Goal: Transaction & Acquisition: Purchase product/service

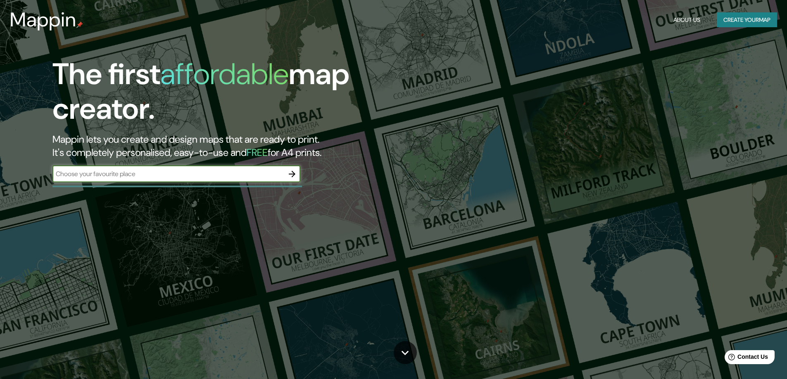
click at [194, 182] on div "​" at bounding box center [176, 174] width 248 height 17
type input "e"
type input "cordoba capital [GEOGRAPHIC_DATA]"
click at [291, 174] on icon "button" at bounding box center [292, 174] width 7 height 7
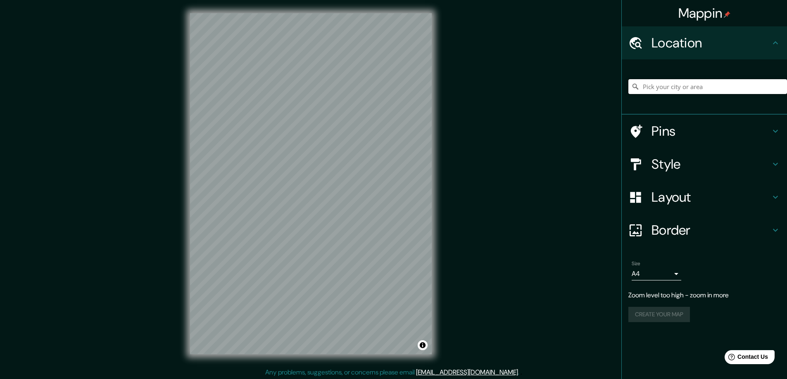
click at [716, 80] on input "Pick your city or area" at bounding box center [707, 86] width 159 height 15
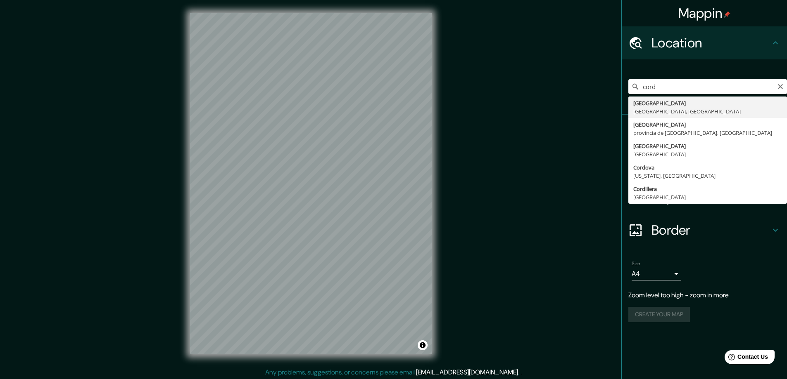
type input "[GEOGRAPHIC_DATA], [GEOGRAPHIC_DATA], [GEOGRAPHIC_DATA]"
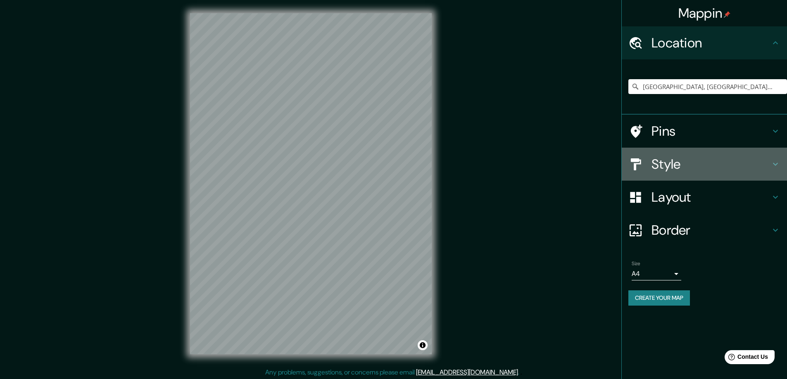
click at [722, 156] on h4 "Style" at bounding box center [710, 164] width 119 height 17
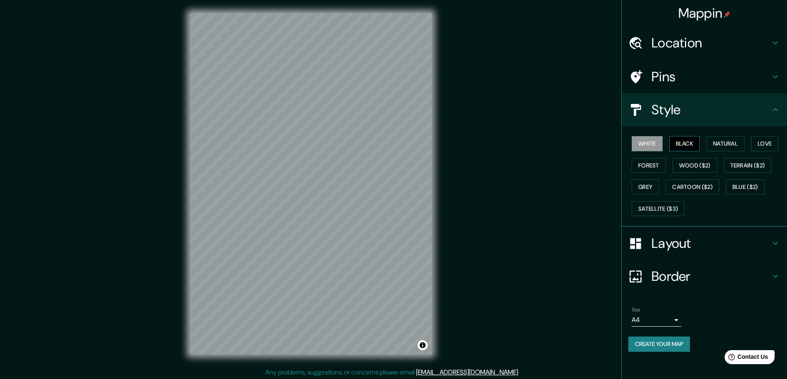
click at [693, 145] on button "Black" at bounding box center [684, 143] width 31 height 15
click at [716, 144] on button "Natural" at bounding box center [725, 143] width 38 height 15
